Goal: Task Accomplishment & Management: Use online tool/utility

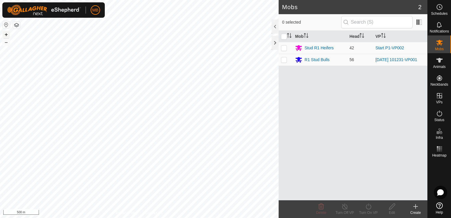
click at [7, 33] on button "+" at bounding box center [6, 34] width 7 height 7
click at [280, 165] on div "Mobs 2 0 selected Mob Head VP Stud R1 Heifers 42 Start P1-VP002 R1 Stud Bulls 5…" at bounding box center [214, 109] width 428 height 218
click at [6, 36] on button "+" at bounding box center [6, 34] width 7 height 7
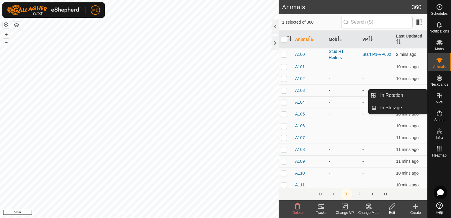
drag, startPoint x: 434, startPoint y: 101, endPoint x: 437, endPoint y: 100, distance: 3.4
click at [437, 100] on span "VPs" at bounding box center [439, 102] width 6 height 4
click at [410, 97] on link "In Rotation" at bounding box center [402, 95] width 51 height 12
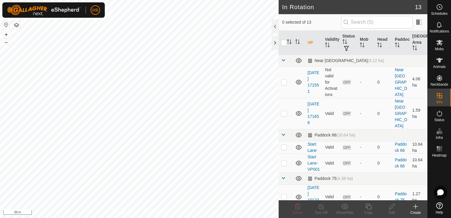
click at [154, 218] on html "MB Schedules Notifications Mobs Animals Neckbands VPs Status Infra Heatmap Help…" at bounding box center [225, 109] width 451 height 218
click at [284, 83] on p-checkbox at bounding box center [284, 82] width 6 height 5
checkbox input "false"
click at [284, 111] on p-checkbox at bounding box center [284, 113] width 6 height 5
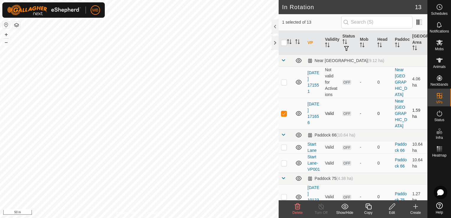
checkbox input "false"
click at [6, 33] on button "+" at bounding box center [6, 34] width 7 height 7
checkbox input "true"
click at [284, 111] on p-checkbox at bounding box center [284, 113] width 6 height 5
checkbox input "true"
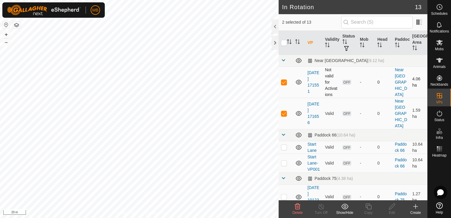
click at [286, 79] on td at bounding box center [286, 81] width 14 height 31
checkbox input "false"
click at [390, 209] on icon at bounding box center [392, 207] width 6 height 6
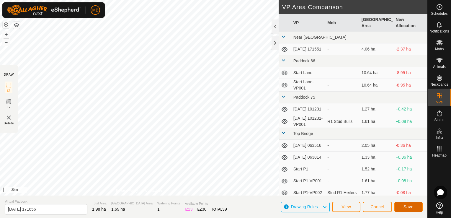
click at [410, 206] on span "Save" at bounding box center [409, 206] width 10 height 5
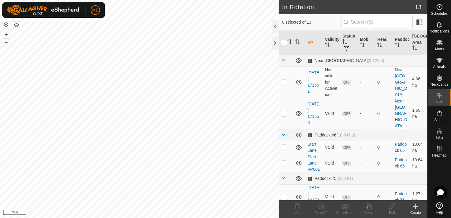
click at [286, 111] on p-checkbox at bounding box center [284, 113] width 6 height 5
checkbox input "true"
click at [393, 213] on div "Edit" at bounding box center [392, 212] width 24 height 5
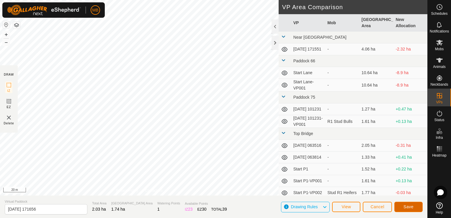
click at [403, 210] on button "Save" at bounding box center [409, 207] width 28 height 10
